Goal: Transaction & Acquisition: Purchase product/service

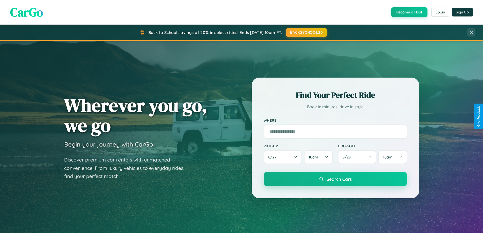
scroll to position [349, 0]
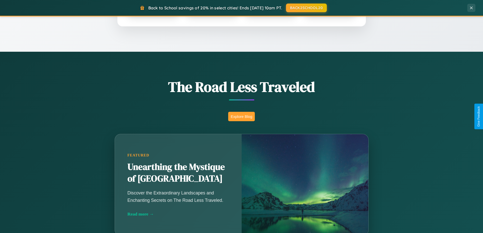
click at [241, 116] on button "Explore Blog" at bounding box center [241, 116] width 27 height 9
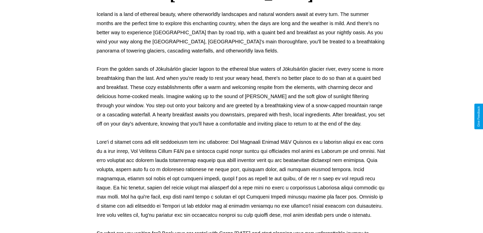
scroll to position [164, 0]
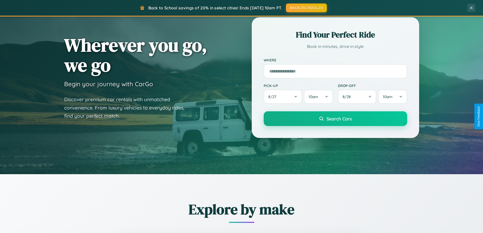
scroll to position [15, 0]
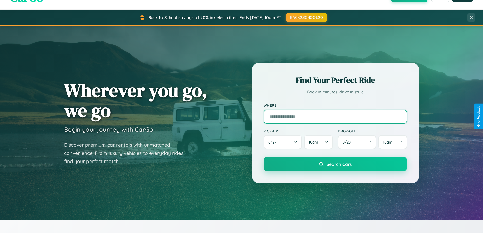
click at [335, 116] on input "text" at bounding box center [336, 117] width 144 height 14
type input "**********"
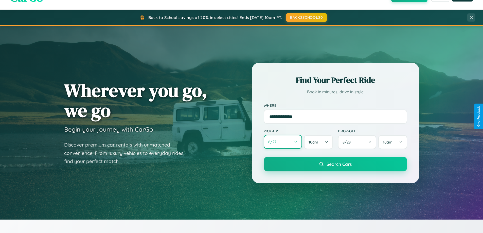
click at [283, 142] on button "8 / 27" at bounding box center [283, 142] width 39 height 14
select select "*"
select select "****"
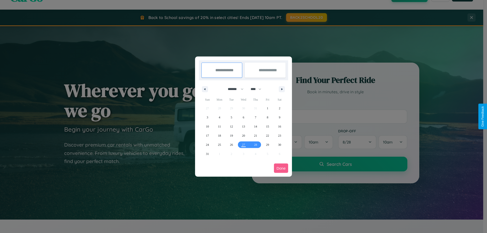
drag, startPoint x: 233, startPoint y: 89, endPoint x: 243, endPoint y: 102, distance: 16.2
click at [233, 89] on select "******* ******** ***** ***** *** **** **** ****** ********* ******* ******** **…" at bounding box center [235, 89] width 22 height 8
select select "*"
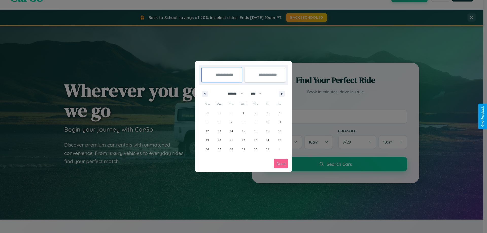
drag, startPoint x: 258, startPoint y: 94, endPoint x: 243, endPoint y: 102, distance: 16.8
click at [258, 94] on select "**** **** **** **** **** **** **** **** **** **** **** **** **** **** **** ****…" at bounding box center [255, 94] width 15 height 8
select select "****"
click at [279, 131] on span "17" at bounding box center [279, 131] width 3 height 9
type input "**********"
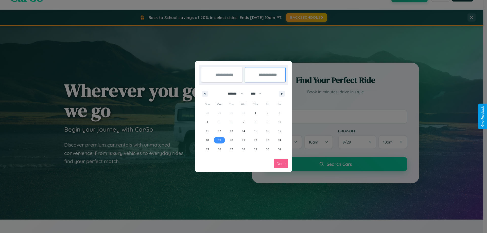
click at [219, 140] on span "19" at bounding box center [219, 140] width 3 height 9
type input "**********"
click at [281, 164] on button "Done" at bounding box center [281, 163] width 14 height 9
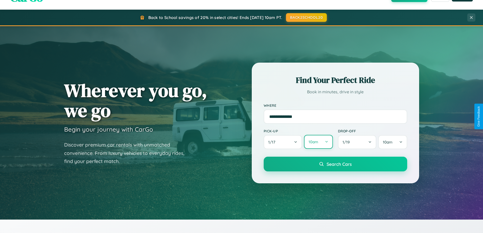
click at [318, 142] on button "10am" at bounding box center [318, 142] width 29 height 14
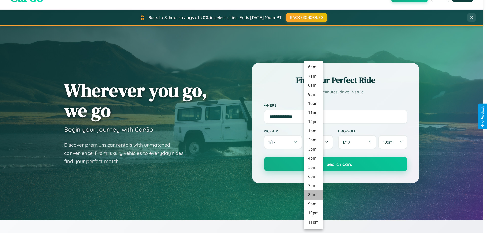
click at [313, 195] on li "8pm" at bounding box center [313, 194] width 19 height 9
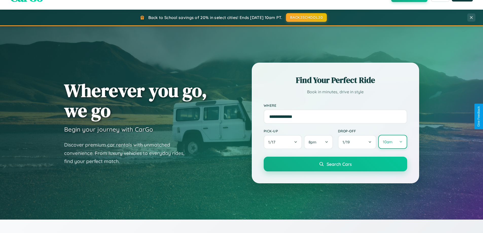
click at [393, 142] on button "10am" at bounding box center [392, 142] width 29 height 14
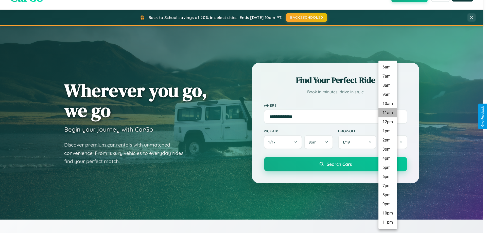
click at [388, 113] on li "11am" at bounding box center [387, 112] width 19 height 9
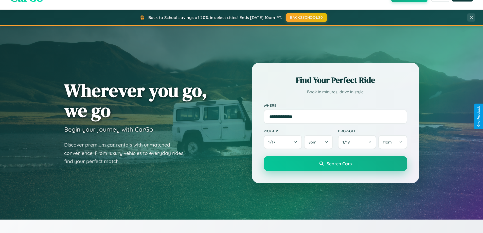
click at [335, 164] on span "Search Cars" at bounding box center [339, 164] width 25 height 6
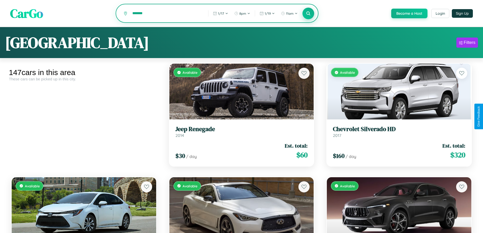
type input "*******"
click at [308, 14] on icon at bounding box center [308, 13] width 5 height 5
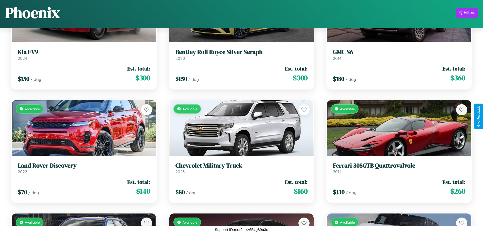
scroll to position [3743, 0]
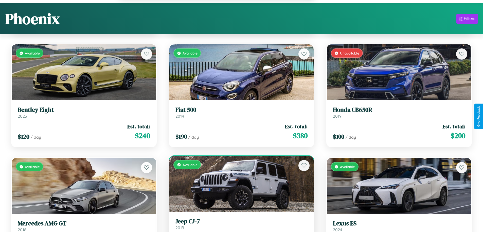
click at [239, 227] on link "Jeep CJ-7 2019" at bounding box center [242, 224] width 132 height 12
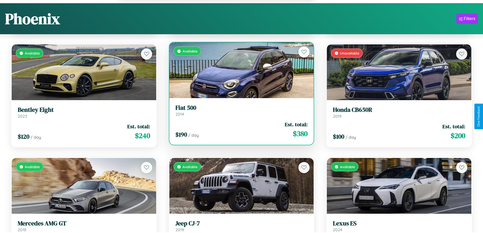
scroll to position [31, 0]
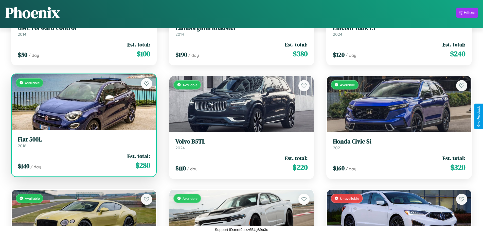
click at [83, 102] on div "Available" at bounding box center [84, 102] width 145 height 56
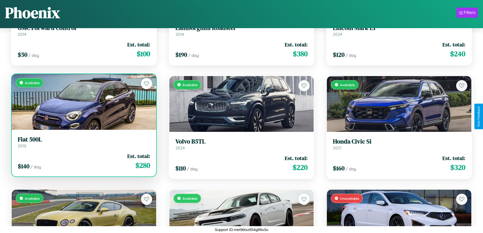
click at [83, 102] on div "Available" at bounding box center [84, 102] width 145 height 56
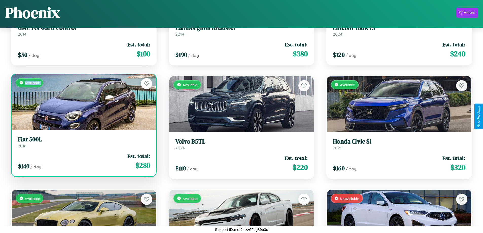
click at [83, 102] on div "Available" at bounding box center [84, 102] width 145 height 56
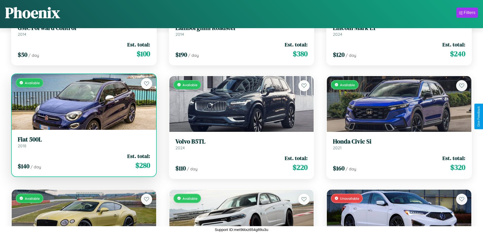
click at [83, 102] on div "Available" at bounding box center [84, 102] width 145 height 56
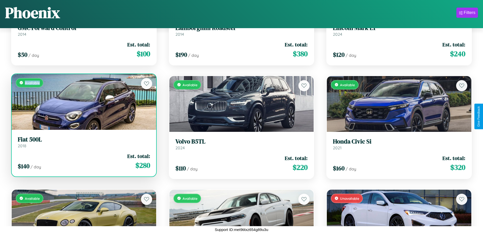
click at [83, 102] on div "Available" at bounding box center [84, 102] width 145 height 56
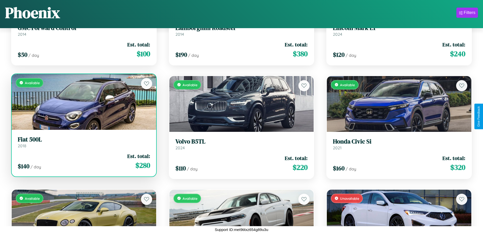
click at [83, 142] on h3 "Fiat 500L" at bounding box center [84, 139] width 132 height 7
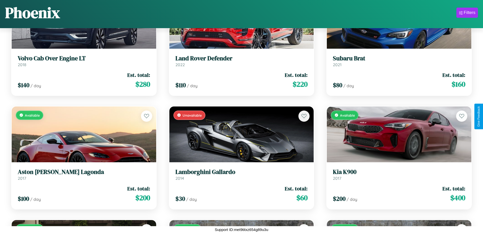
scroll to position [5409, 0]
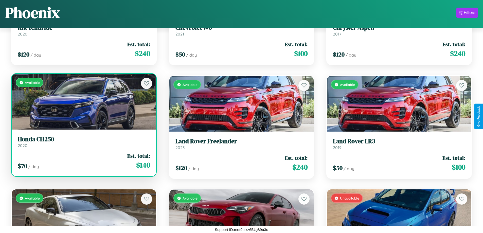
click at [83, 144] on link "Honda CH250 2020" at bounding box center [84, 142] width 132 height 12
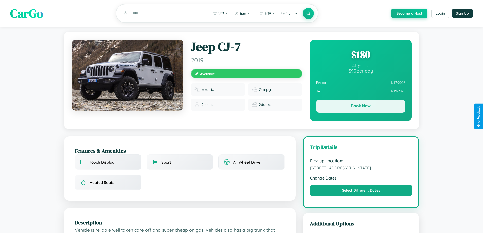
click at [361, 107] on button "Book Now" at bounding box center [360, 106] width 89 height 13
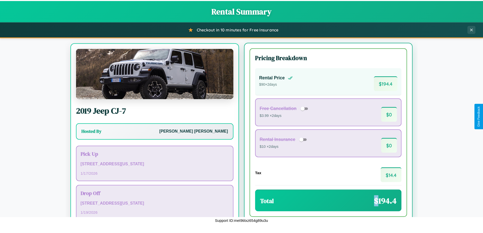
scroll to position [24, 0]
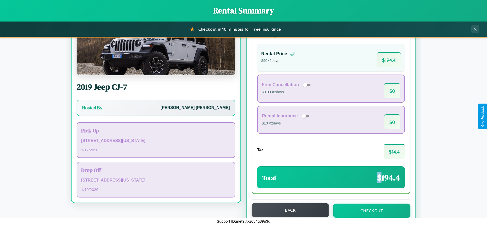
click at [288, 211] on button "Back" at bounding box center [290, 210] width 77 height 14
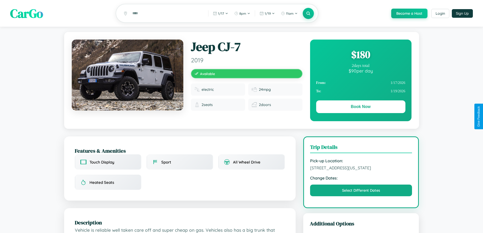
click at [361, 55] on div "$ 180" at bounding box center [360, 55] width 89 height 14
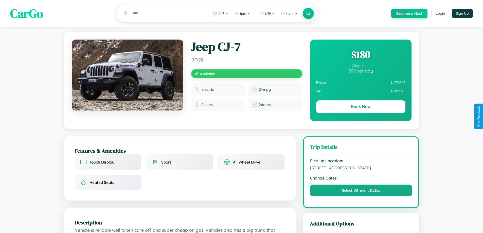
click at [361, 55] on div "$ 180" at bounding box center [360, 55] width 89 height 14
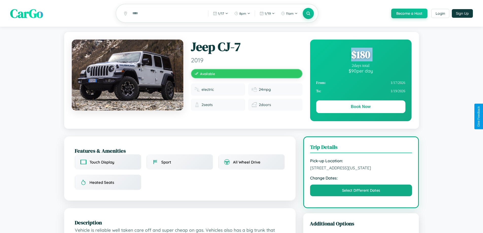
click at [361, 55] on div "$ 180" at bounding box center [360, 55] width 89 height 14
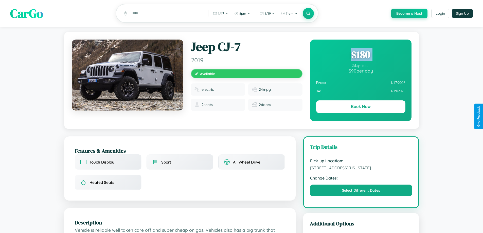
click at [361, 55] on div "$ 180" at bounding box center [360, 55] width 89 height 14
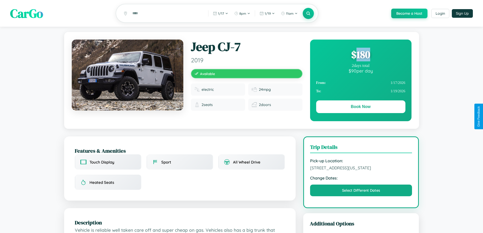
click at [361, 55] on div "$ 180" at bounding box center [360, 55] width 89 height 14
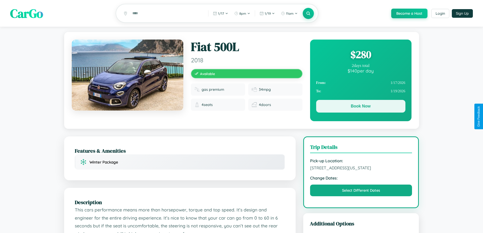
click at [361, 107] on button "Book Now" at bounding box center [360, 106] width 89 height 13
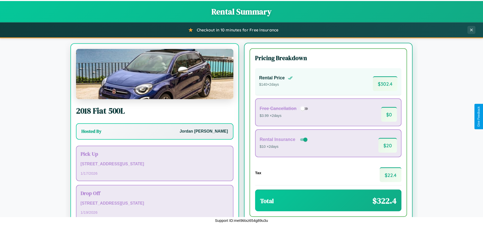
scroll to position [24, 0]
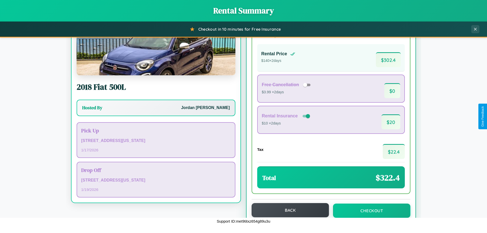
click at [288, 211] on button "Back" at bounding box center [290, 210] width 77 height 14
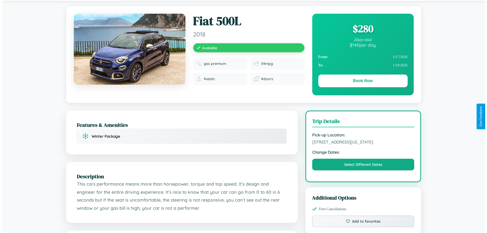
scroll to position [137, 0]
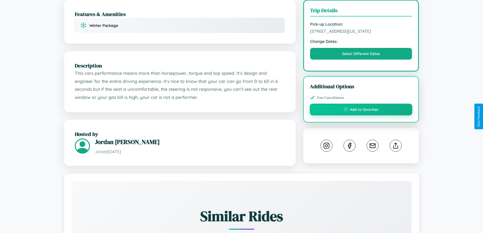
click at [361, 115] on button "Add to favorites" at bounding box center [361, 110] width 103 height 12
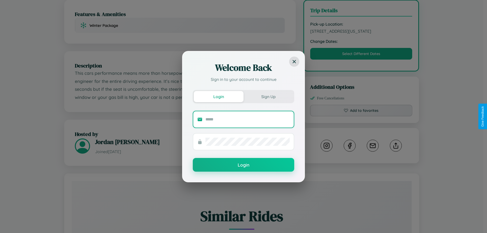
click at [248, 119] on input "text" at bounding box center [247, 119] width 84 height 8
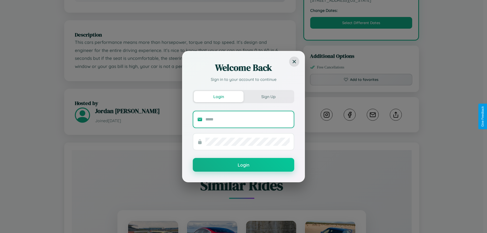
scroll to position [172, 0]
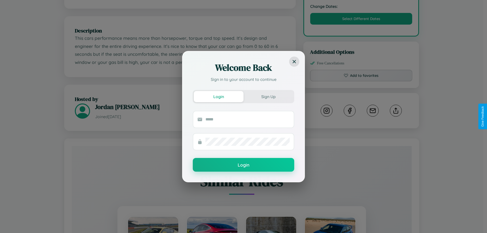
click at [396, 116] on div "Welcome Back Sign in to your account to continue Login Sign Up Login" at bounding box center [243, 116] width 487 height 233
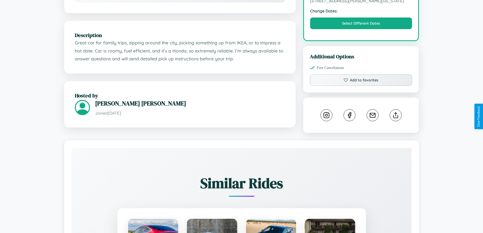
scroll to position [172, 0]
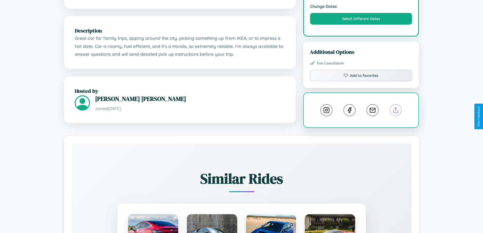
click at [396, 111] on line at bounding box center [396, 110] width 0 height 4
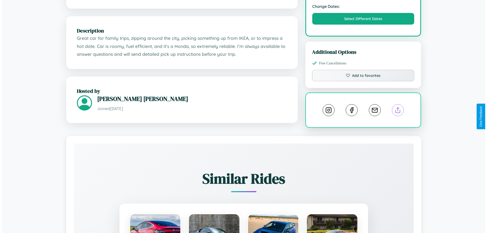
scroll to position [137, 0]
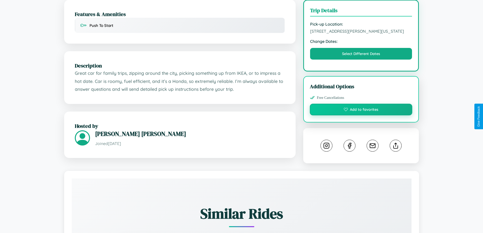
click at [361, 115] on button "Add to favorites" at bounding box center [361, 110] width 103 height 12
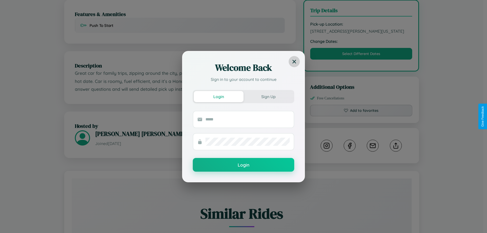
click at [294, 61] on icon at bounding box center [294, 62] width 4 height 4
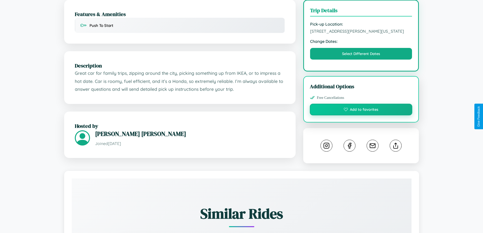
click at [361, 115] on button "Add to favorites" at bounding box center [361, 110] width 103 height 12
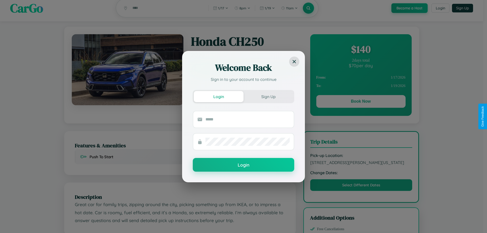
scroll to position [0, 0]
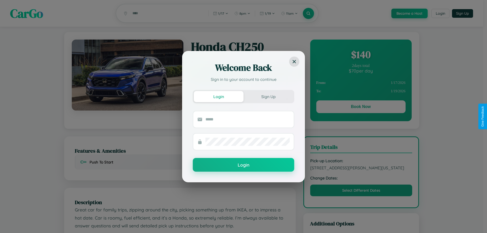
click at [361, 108] on div "Welcome Back Sign in to your account to continue Login Sign Up Login" at bounding box center [243, 116] width 487 height 233
